Goal: Task Accomplishment & Management: Manage account settings

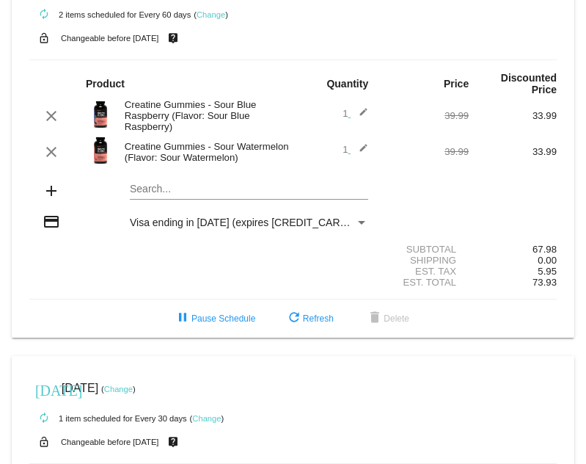
scroll to position [73, 0]
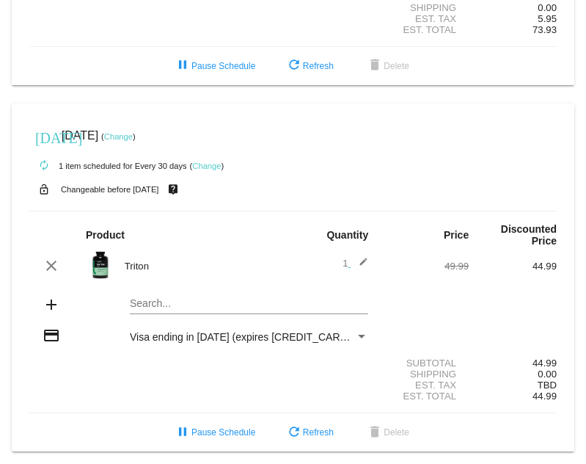
scroll to position [313, 0]
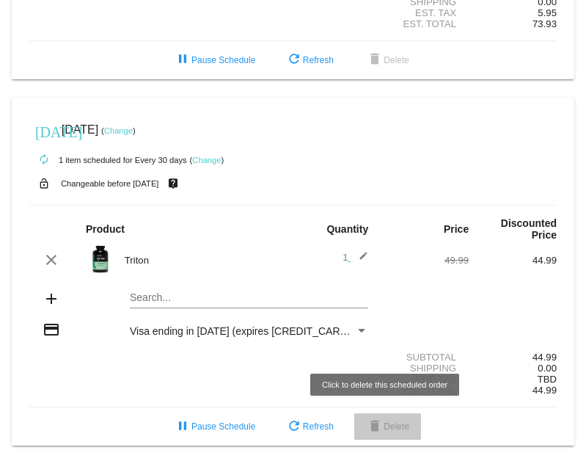
click at [383, 425] on span "delete Delete" at bounding box center [387, 426] width 43 height 10
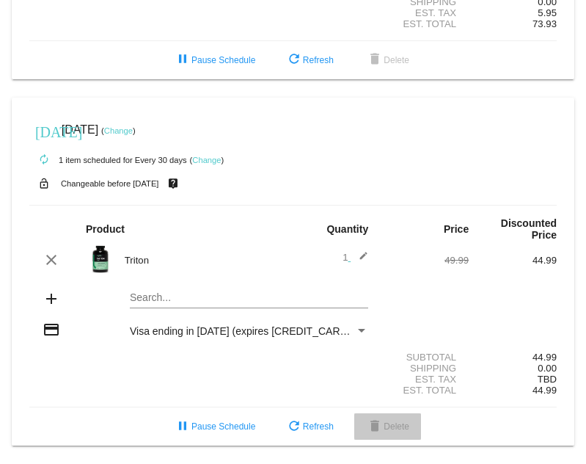
scroll to position [315, 0]
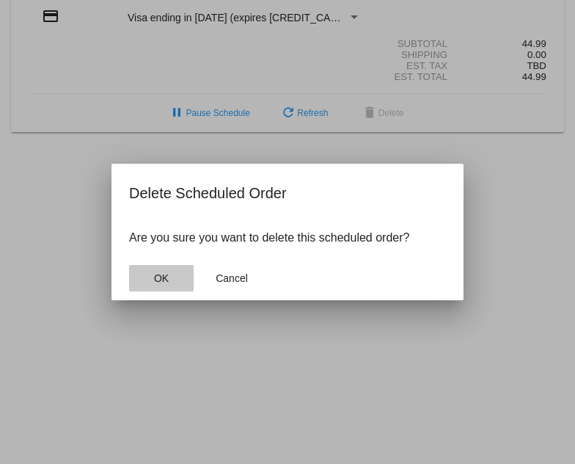
click at [150, 275] on button "OK" at bounding box center [161, 278] width 65 height 26
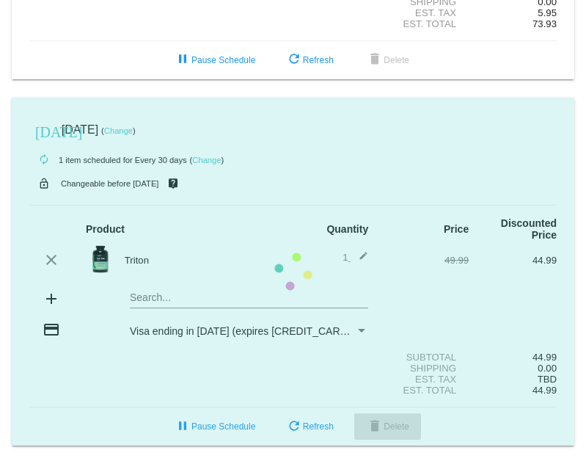
scroll to position [0, 0]
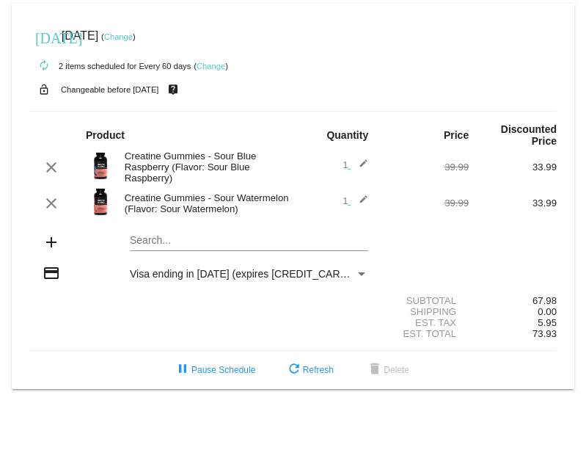
click at [133, 36] on link "Change" at bounding box center [118, 36] width 29 height 9
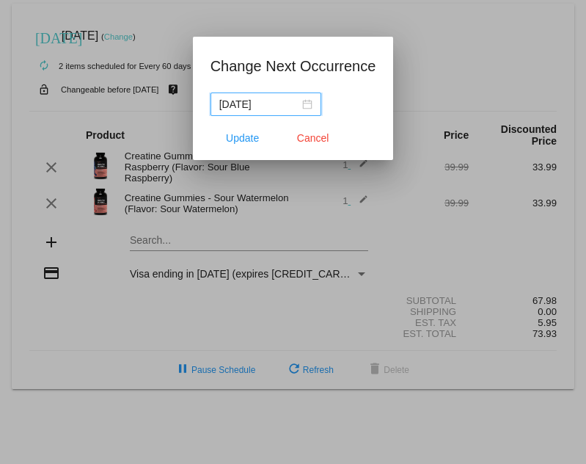
click at [211, 22] on div at bounding box center [293, 232] width 586 height 464
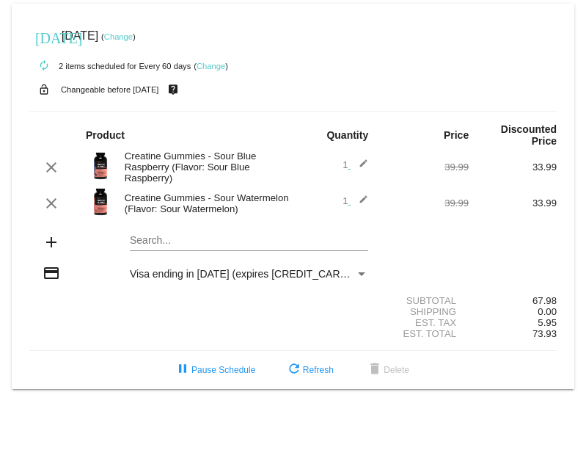
click at [216, 66] on link "Change" at bounding box center [211, 66] width 29 height 9
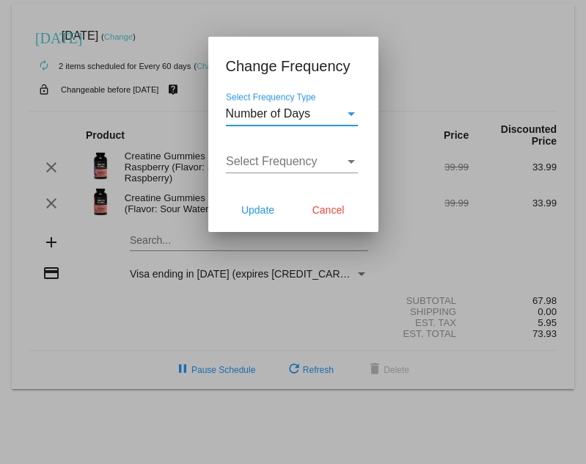
click at [277, 167] on span "Select Frequency" at bounding box center [272, 161] width 92 height 12
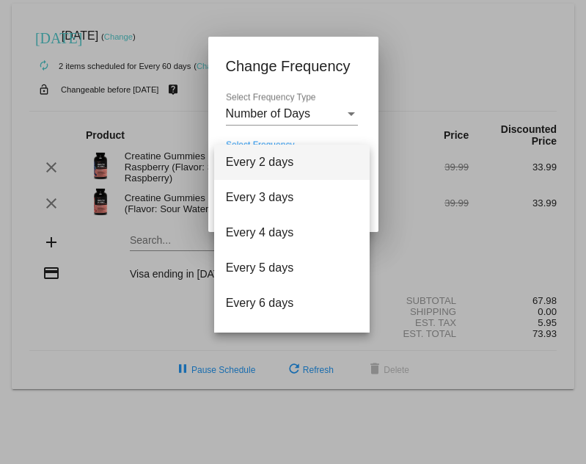
click at [440, 127] on div at bounding box center [293, 232] width 586 height 464
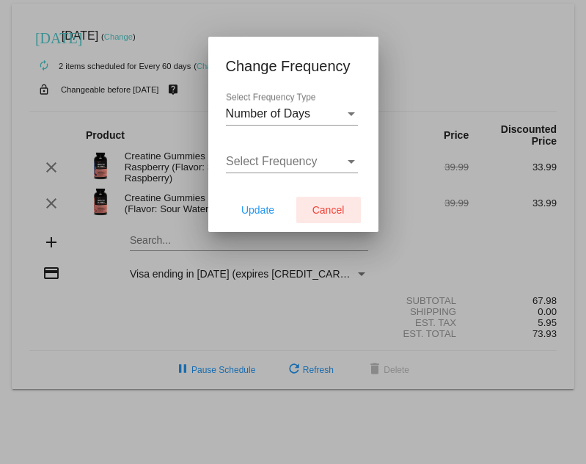
click at [318, 205] on span "Cancel" at bounding box center [329, 210] width 32 height 12
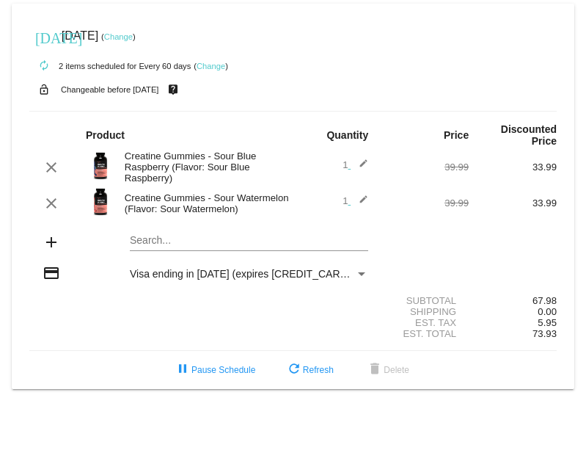
click at [133, 34] on link "Change" at bounding box center [118, 36] width 29 height 9
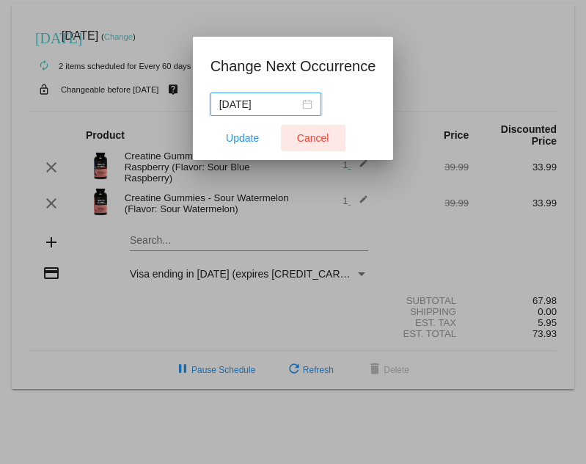
click at [325, 142] on span "Cancel" at bounding box center [313, 138] width 32 height 12
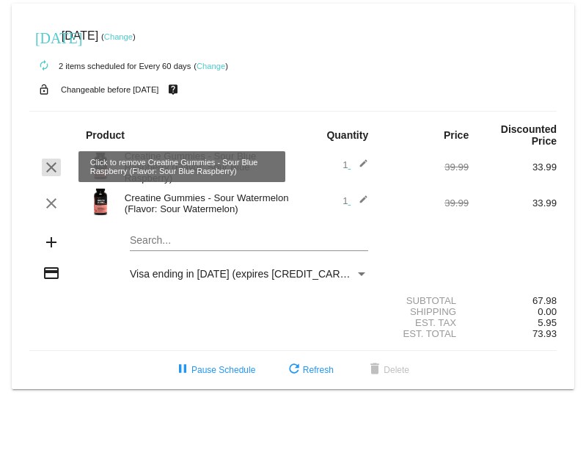
click at [51, 168] on mat-icon "clear" at bounding box center [52, 167] width 18 height 18
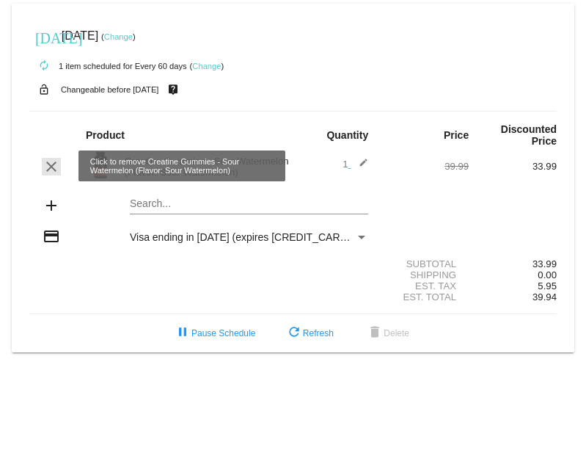
click at [51, 168] on mat-icon "clear" at bounding box center [52, 167] width 18 height 18
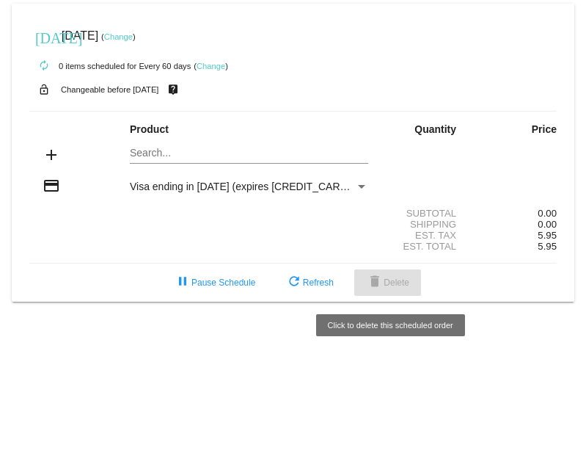
click at [376, 284] on mat-icon "delete" at bounding box center [375, 283] width 18 height 18
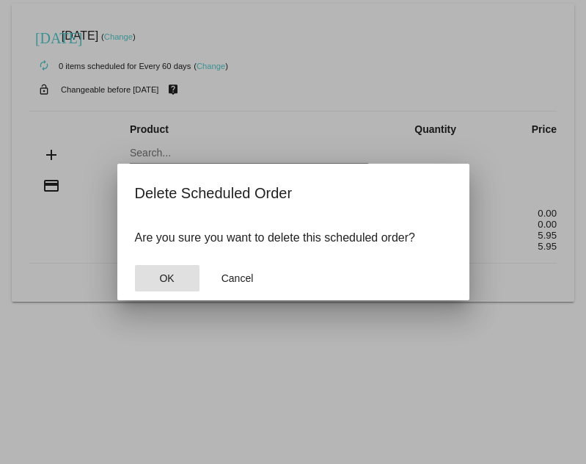
click at [176, 279] on button "OK" at bounding box center [167, 278] width 65 height 26
